Goal: Find specific page/section: Find specific page/section

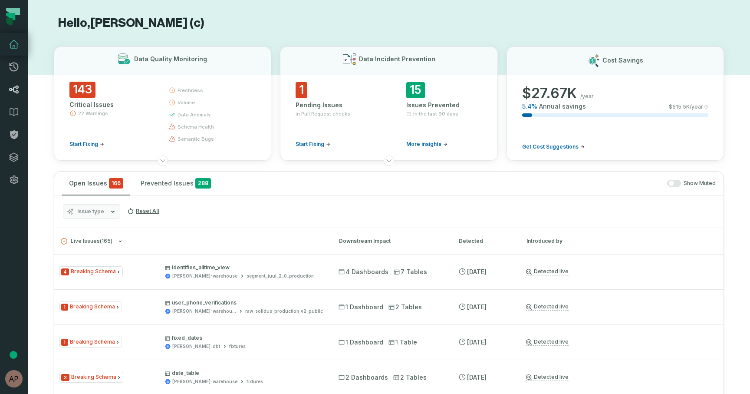
click at [15, 86] on icon at bounding box center [14, 89] width 10 height 10
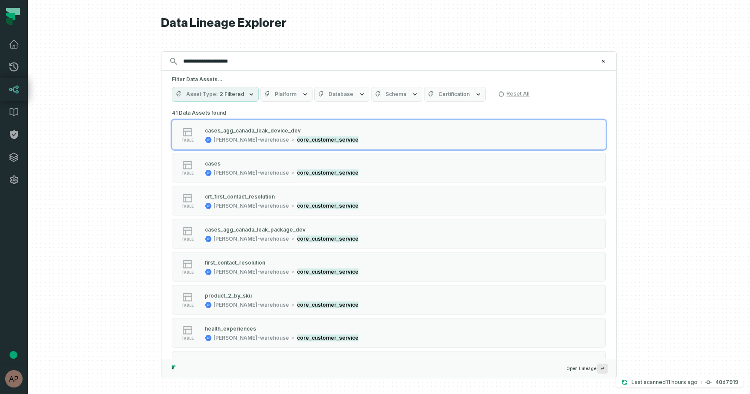
type input "**********"
click at [352, 96] on button "Database" at bounding box center [341, 94] width 55 height 15
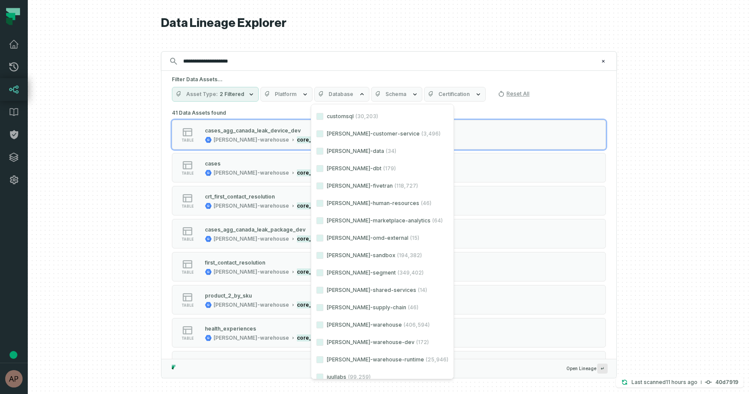
scroll to position [126, 0]
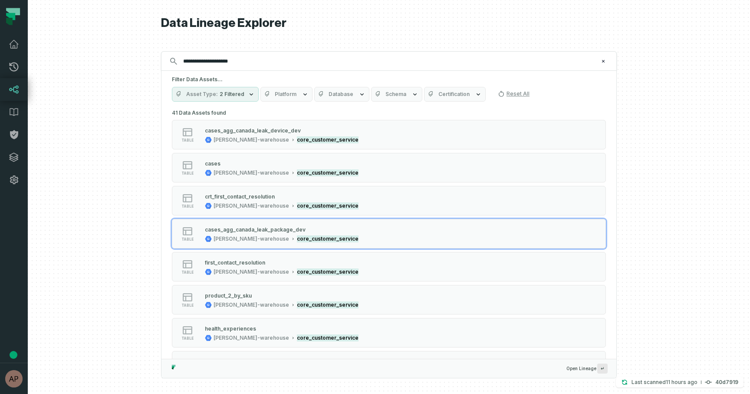
click at [71, 233] on div at bounding box center [389, 197] width 722 height 394
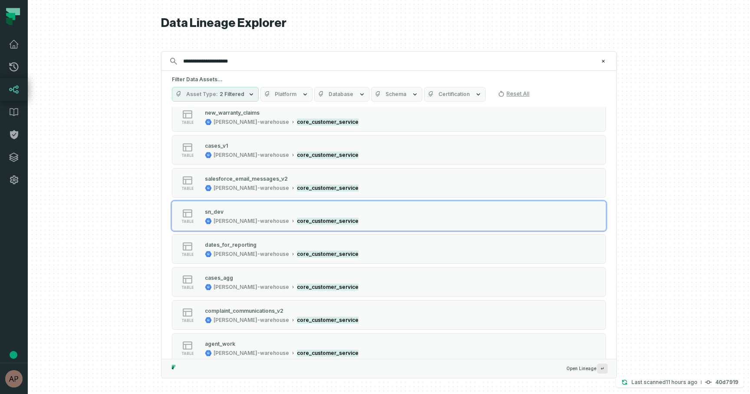
scroll to position [0, 0]
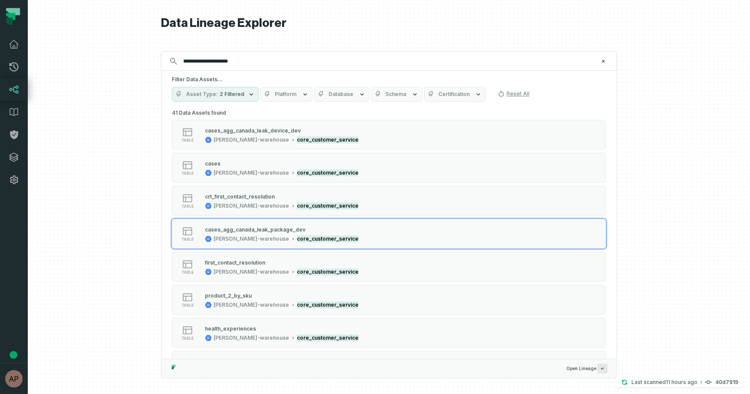
click at [133, 142] on div at bounding box center [389, 197] width 722 height 394
click at [166, 132] on div "41 Data Assets found table cases_agg_canada_leak_device_dev [PERSON_NAME]-wareh…" at bounding box center [388, 233] width 455 height 252
